Goal: Find specific page/section: Find specific page/section

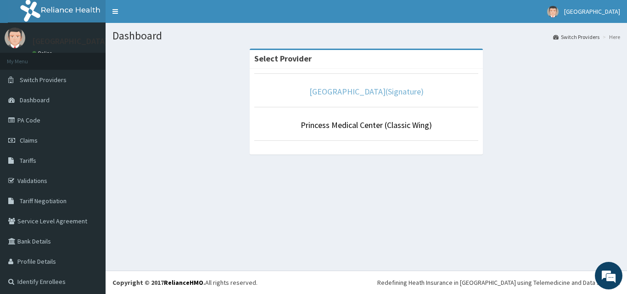
click at [346, 89] on link "[GEOGRAPHIC_DATA](Signature)" at bounding box center [366, 91] width 114 height 11
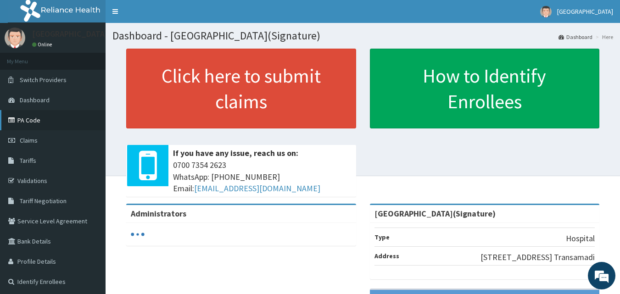
click at [40, 120] on link "PA Code" at bounding box center [53, 120] width 106 height 20
click at [78, 114] on link "PA Code" at bounding box center [53, 120] width 106 height 20
